Goal: Navigation & Orientation: Find specific page/section

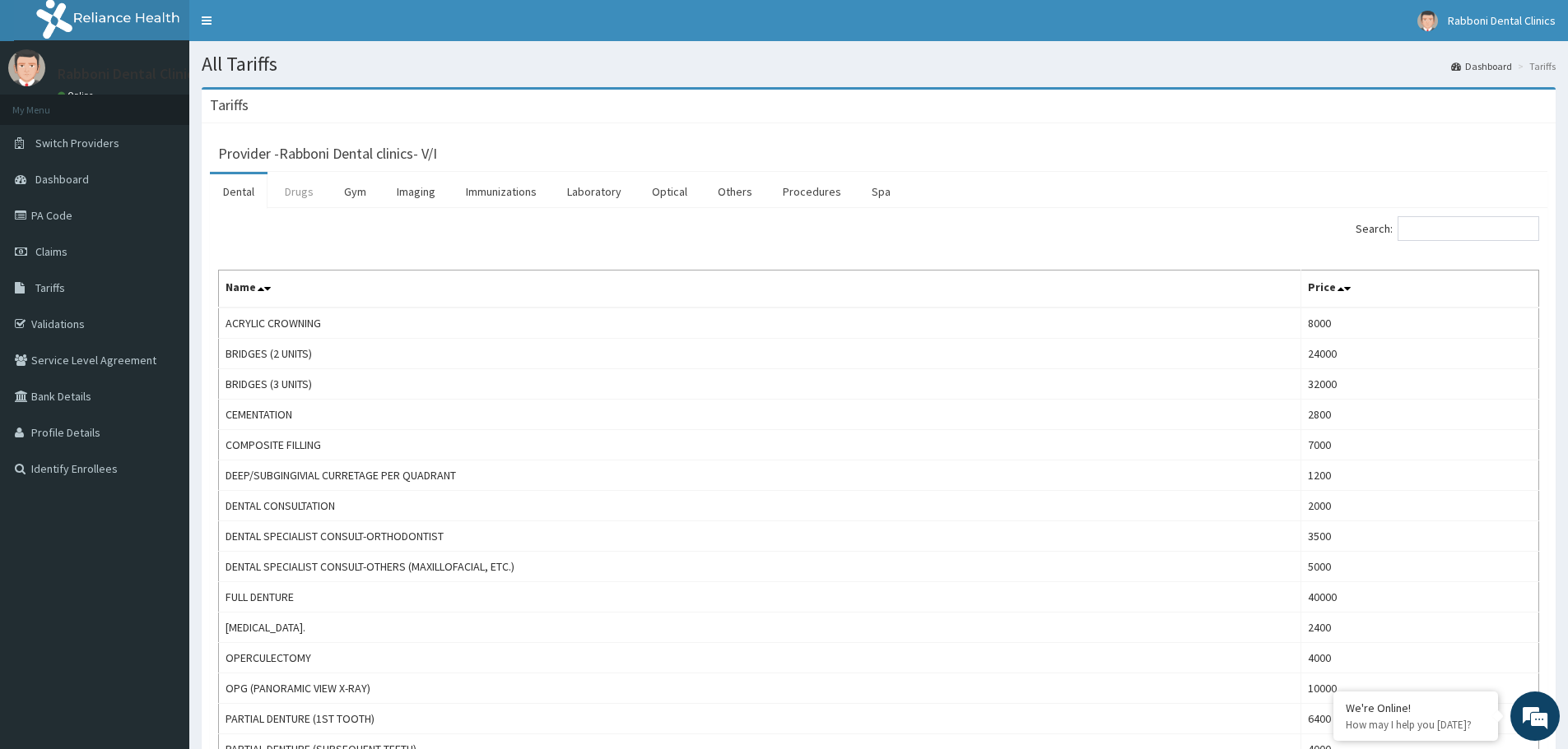
click at [287, 194] on link "Drugs" at bounding box center [298, 191] width 55 height 35
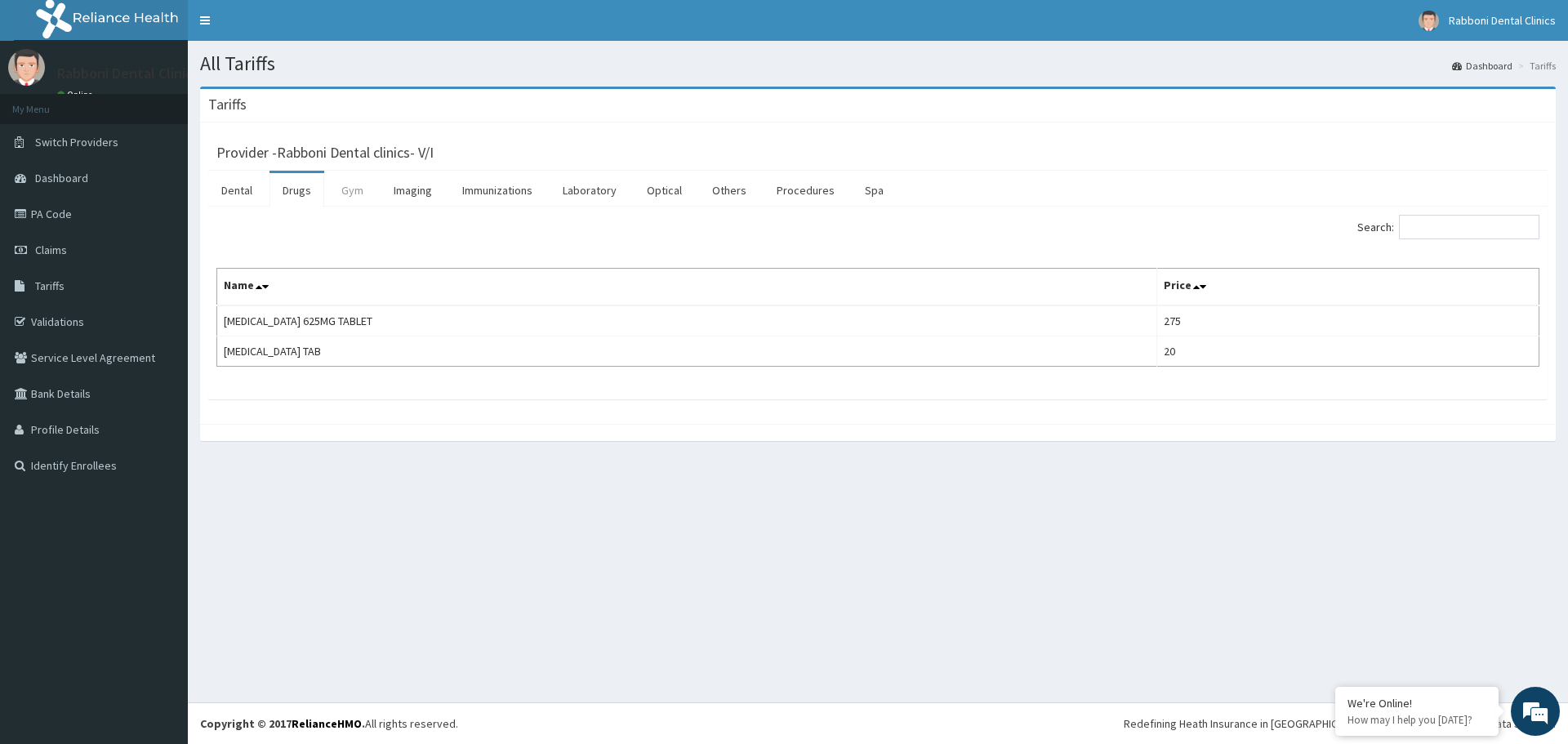
click at [364, 201] on link "Gym" at bounding box center [353, 190] width 48 height 34
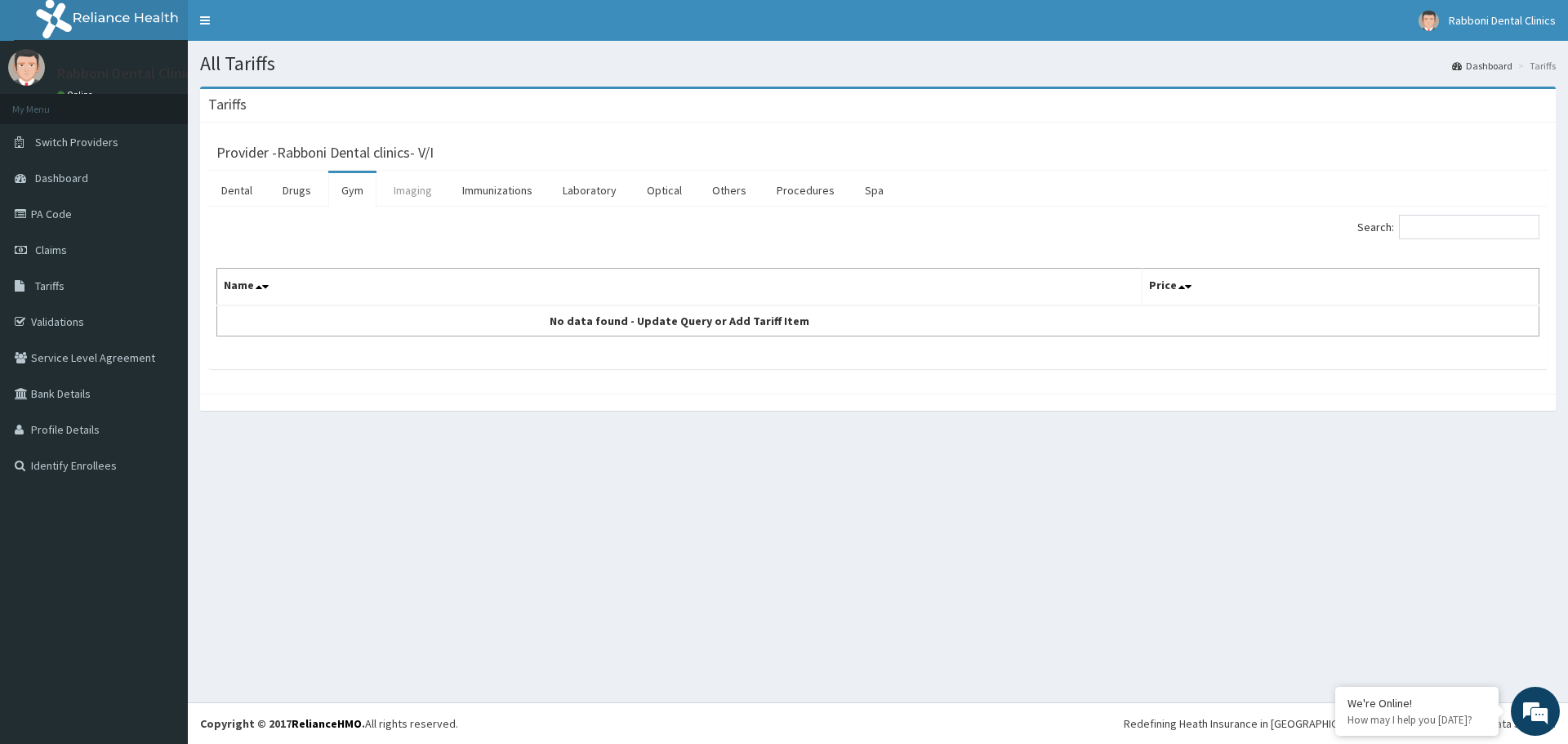
click at [424, 196] on link "Imaging" at bounding box center [412, 190] width 64 height 34
click at [501, 191] on link "Immunizations" at bounding box center [496, 190] width 96 height 34
click at [592, 196] on link "Laboratory" at bounding box center [590, 190] width 80 height 34
click at [664, 191] on link "Optical" at bounding box center [664, 190] width 61 height 34
click at [298, 186] on link "Drugs" at bounding box center [296, 190] width 54 height 34
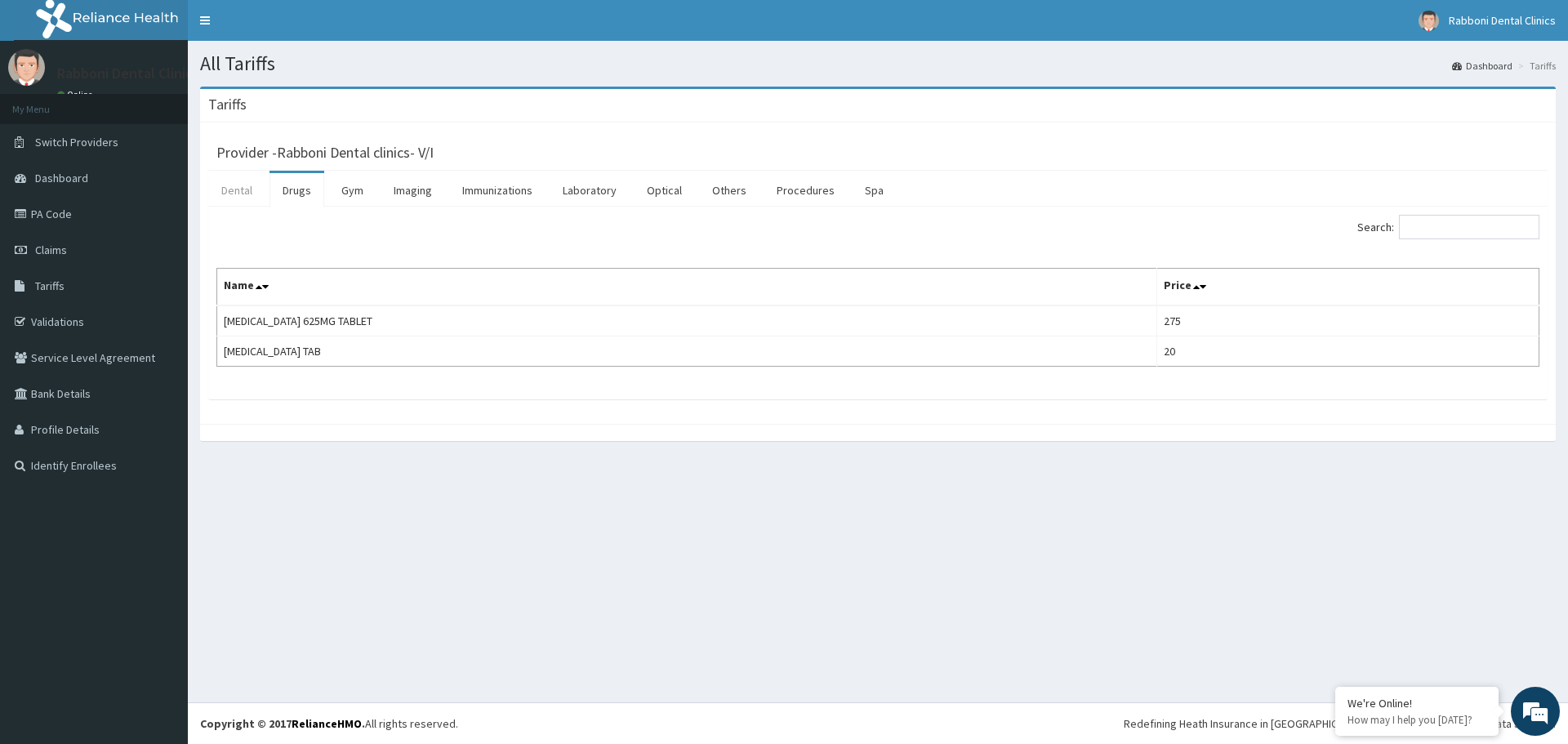
click at [251, 189] on link "Dental" at bounding box center [237, 190] width 57 height 34
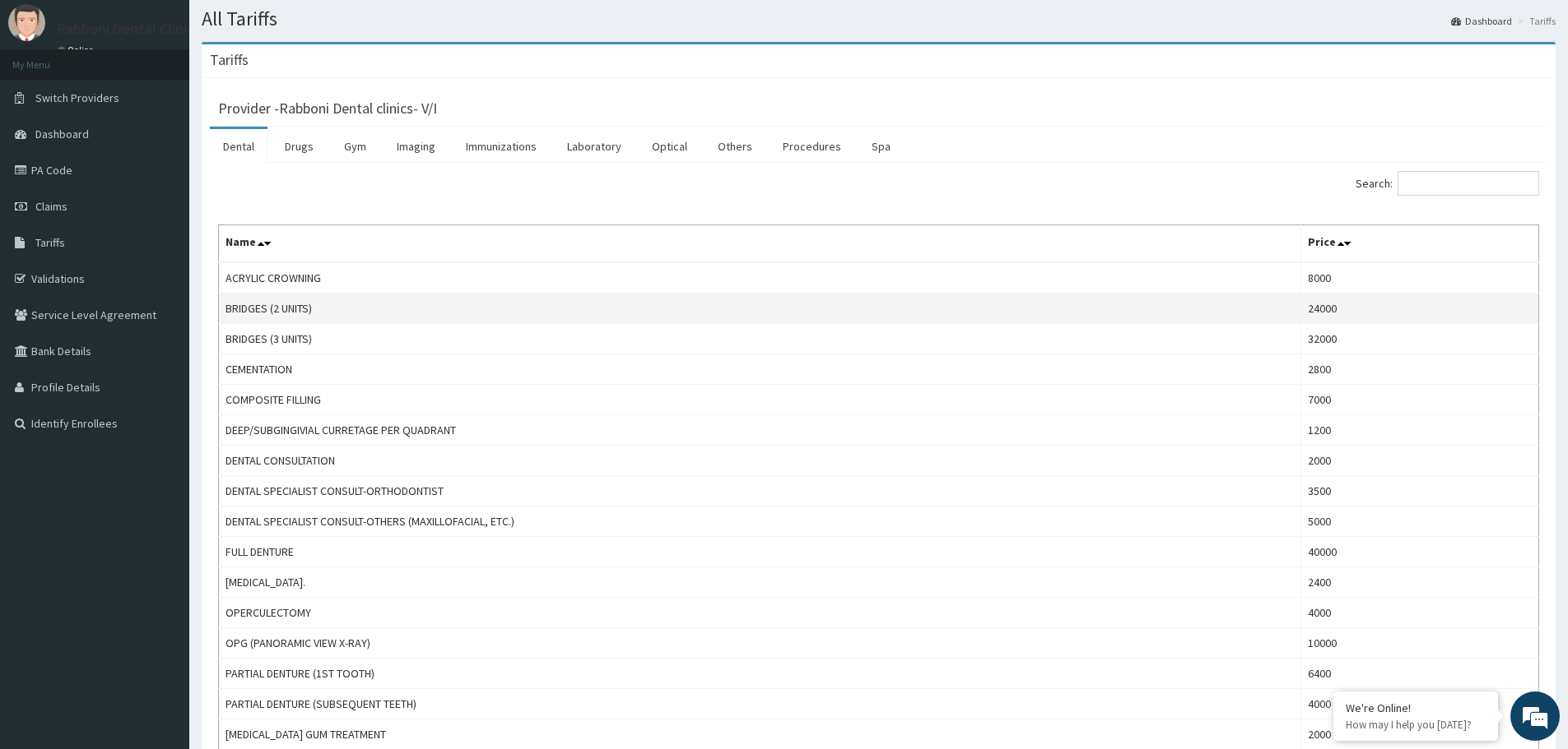
scroll to position [82, 0]
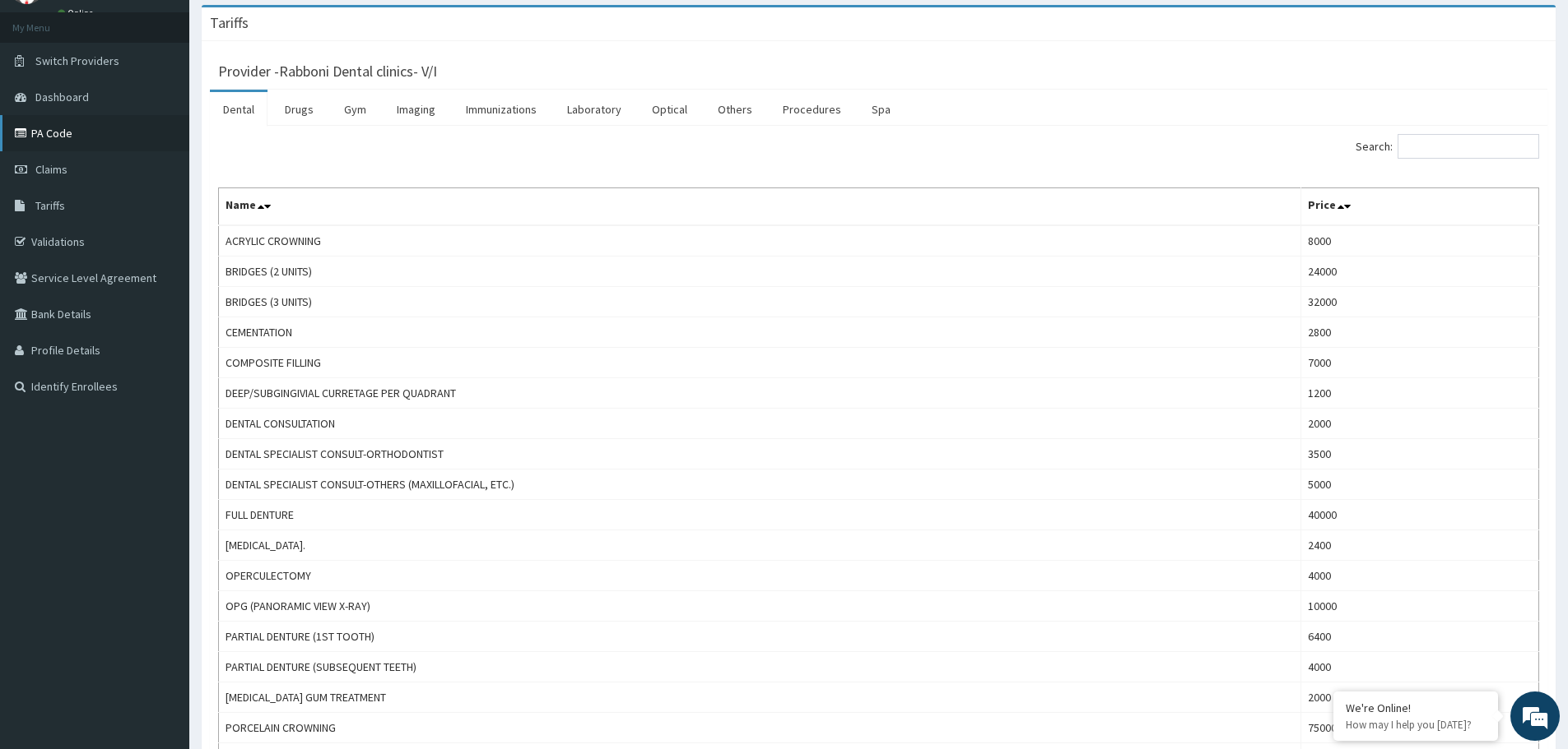
click at [53, 121] on link "PA Code" at bounding box center [94, 133] width 189 height 36
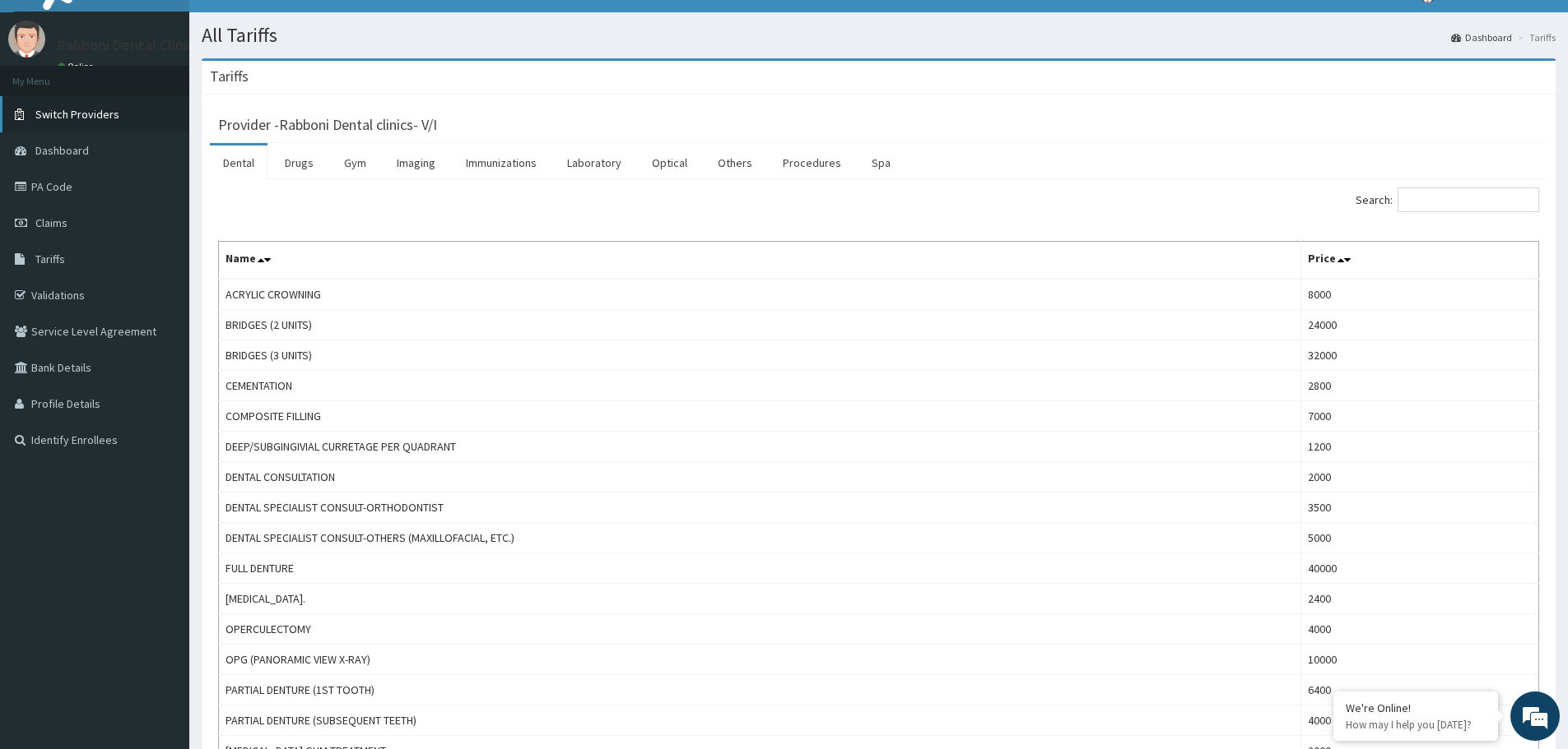
scroll to position [0, 0]
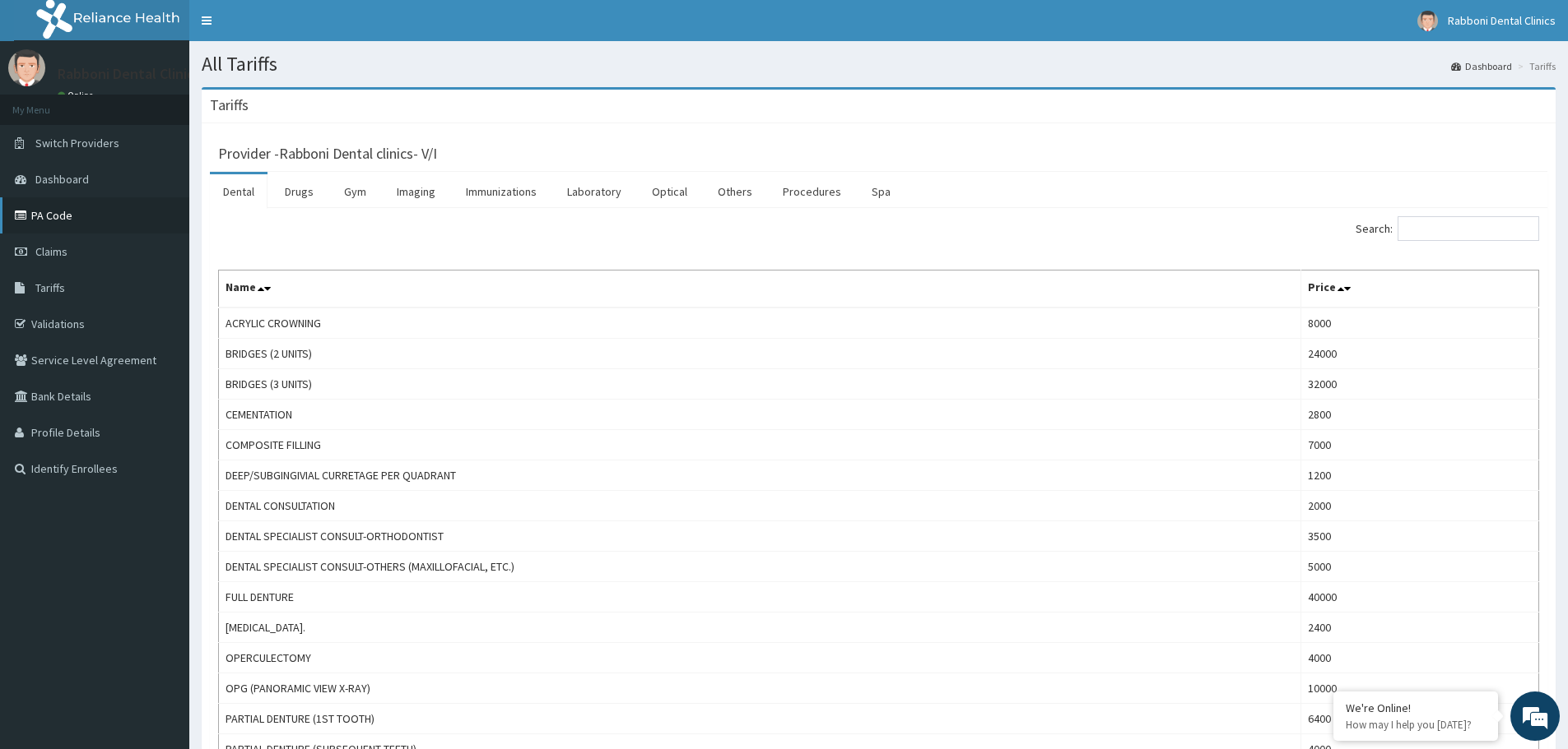
click at [93, 225] on link "PA Code" at bounding box center [94, 215] width 189 height 36
